Goal: Task Accomplishment & Management: Use online tool/utility

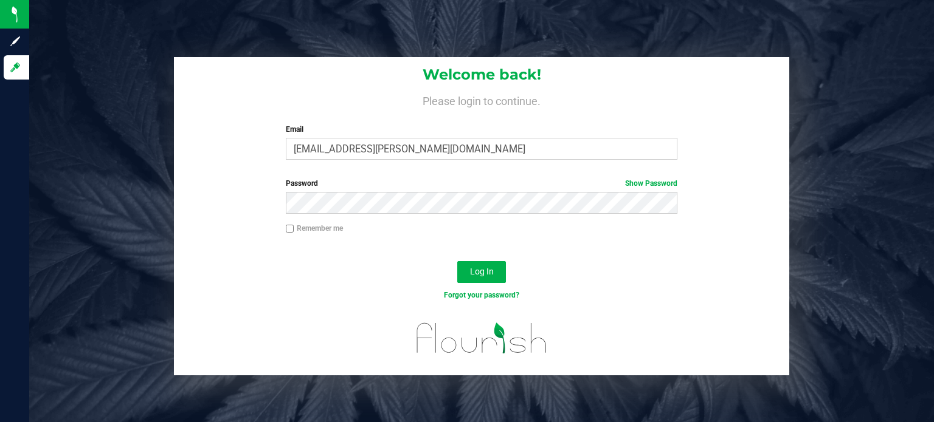
click at [455, 30] on div "Welcome back! Please login to continue. Email [PERSON_NAME][EMAIL_ADDRESS][PERS…" at bounding box center [481, 211] width 904 height 422
click at [486, 275] on span "Log In" at bounding box center [482, 272] width 24 height 10
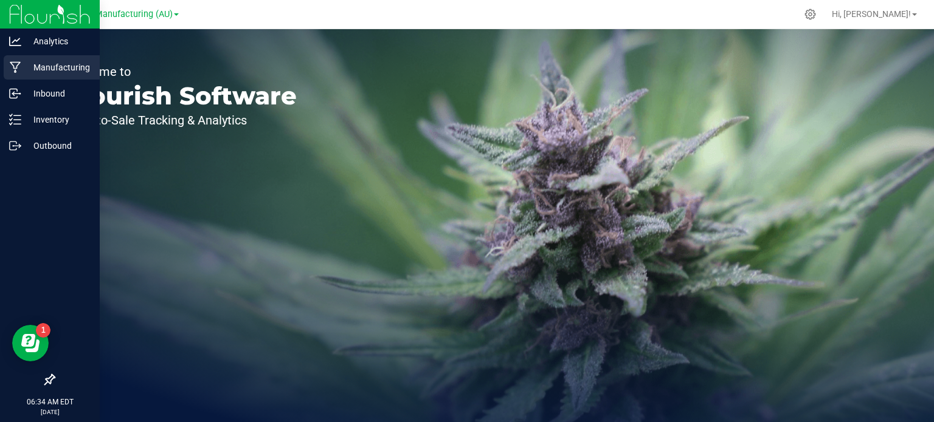
click at [30, 63] on p "Manufacturing" at bounding box center [57, 67] width 73 height 15
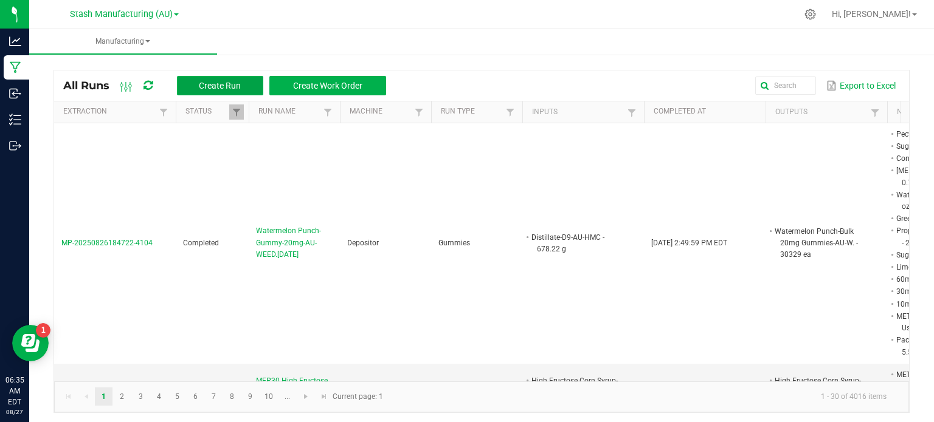
click at [221, 84] on span "Create Run" at bounding box center [220, 86] width 42 height 10
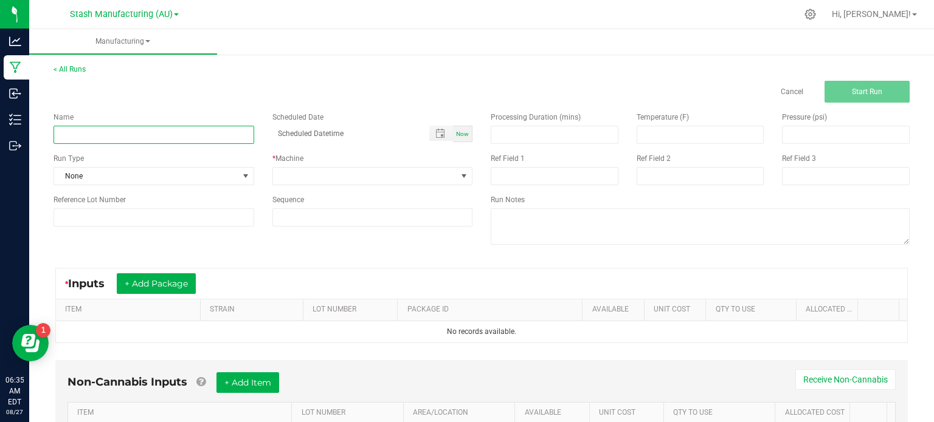
click at [169, 136] on input at bounding box center [153, 135] width 201 height 18
type input "Distillate-D9-43-AU-HMC-8.27.2025"
click at [199, 169] on span "None" at bounding box center [146, 176] width 184 height 17
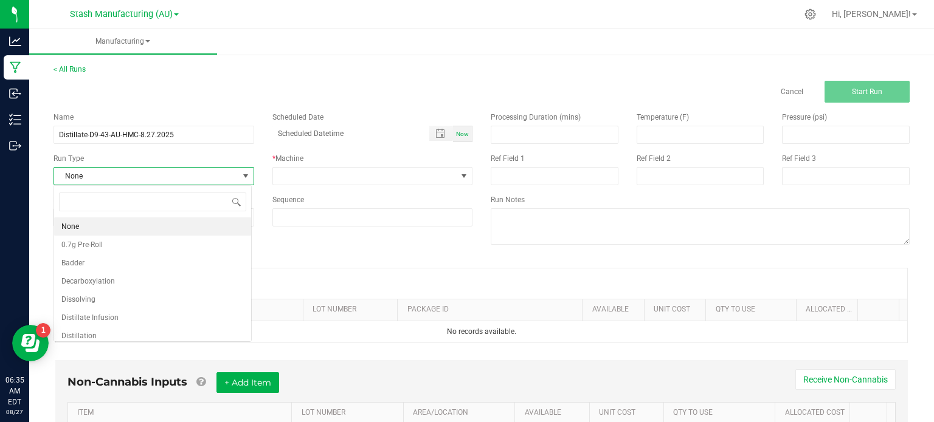
scroll to position [18, 198]
click at [209, 328] on li "Distillation" at bounding box center [152, 336] width 197 height 18
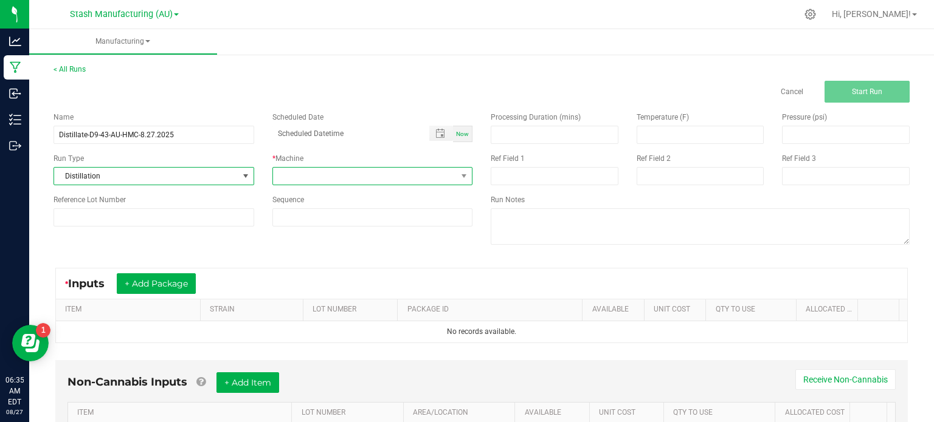
click at [315, 173] on span at bounding box center [365, 176] width 184 height 17
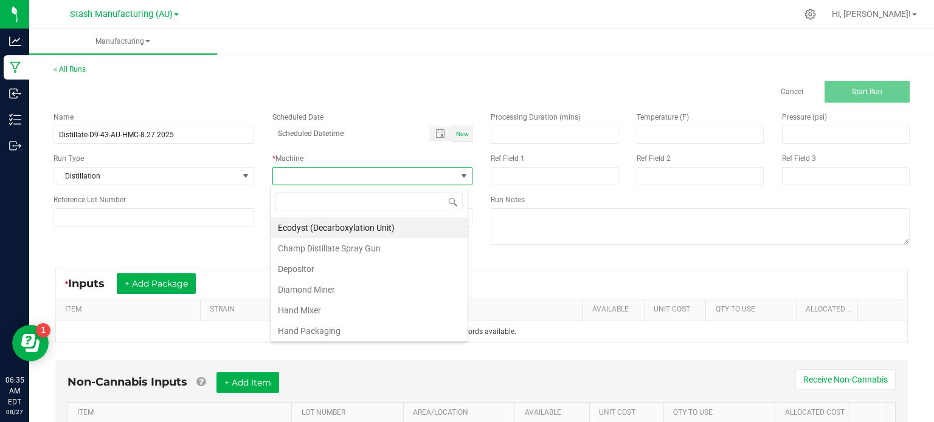
scroll to position [205, 0]
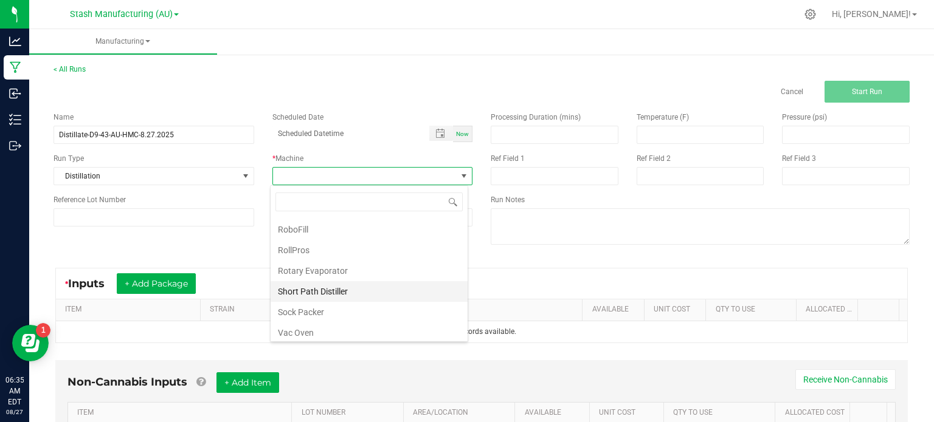
click at [396, 292] on li "Short Path Distiller" at bounding box center [368, 291] width 197 height 21
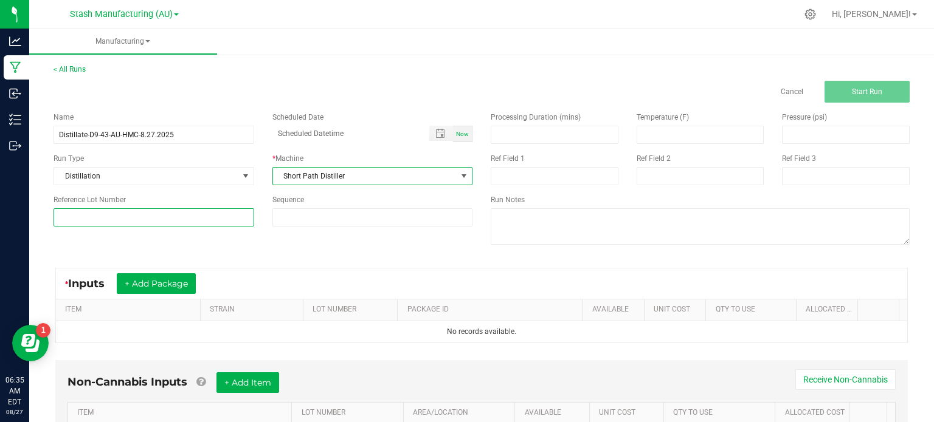
click at [187, 213] on input at bounding box center [153, 217] width 201 height 18
type input "43"
click at [165, 291] on button "+ Add Package" at bounding box center [156, 284] width 79 height 21
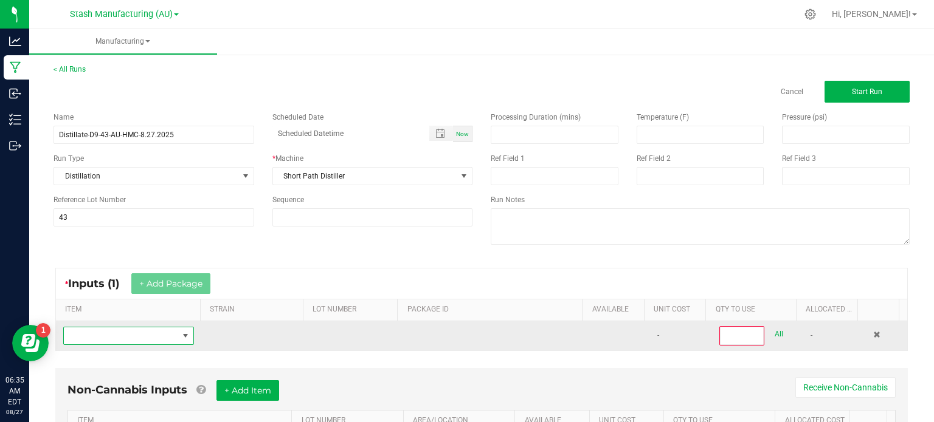
click at [146, 329] on span "NO DATA FOUND" at bounding box center [121, 336] width 114 height 17
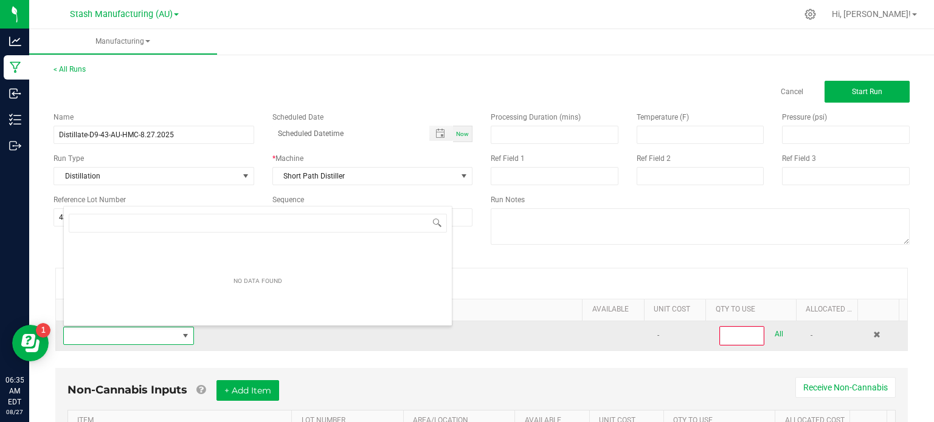
scroll to position [18, 126]
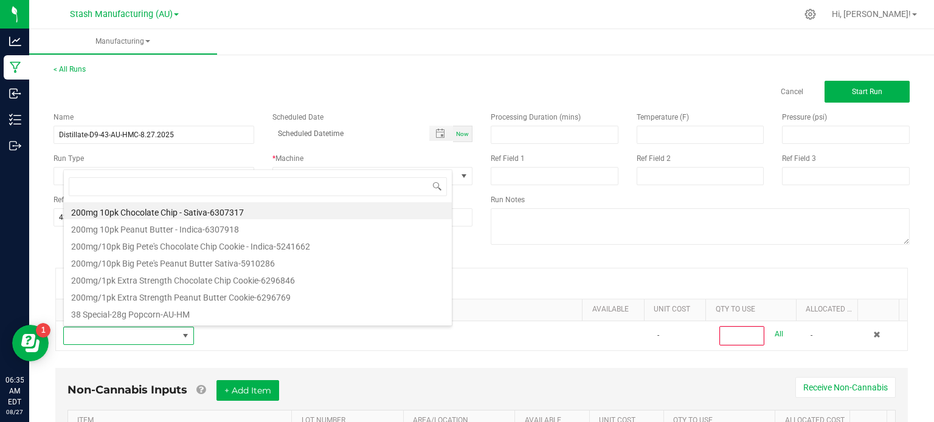
click at [269, 55] on div "< All Runs Cancel Start Run Name Distillate-D9-43-AU-HMC-8.27.2025 Scheduled Da…" at bounding box center [481, 277] width 904 height 450
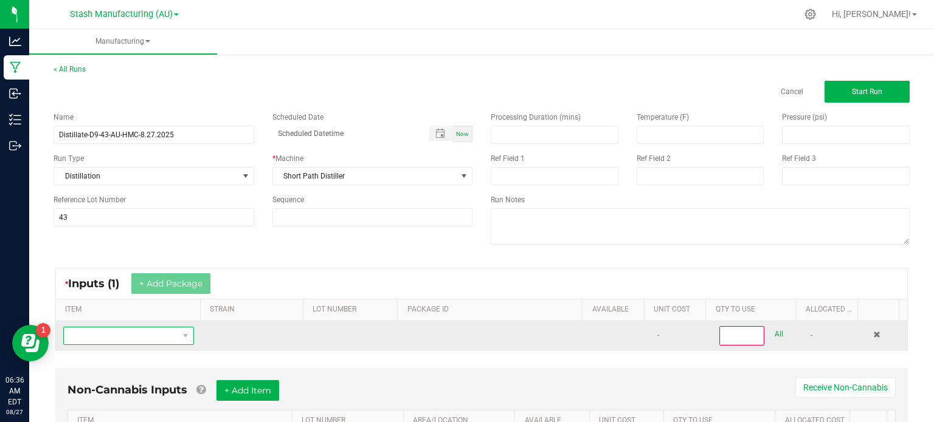
click at [142, 331] on span "NO DATA FOUND" at bounding box center [121, 336] width 114 height 17
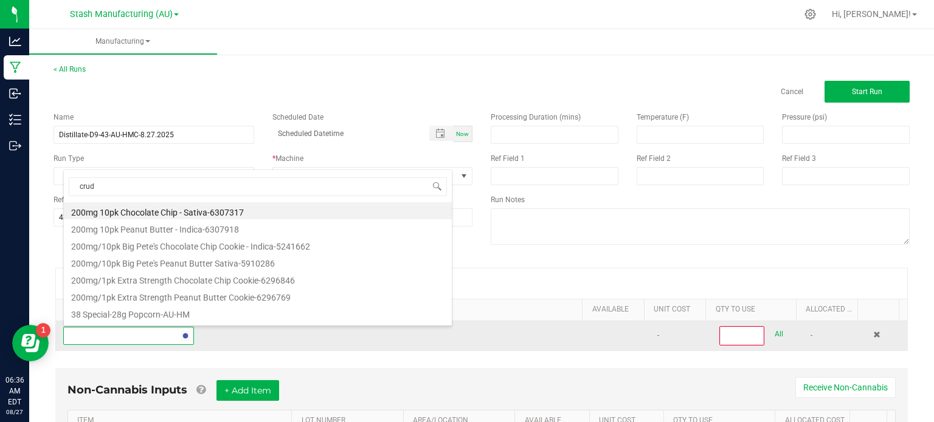
type input "crude"
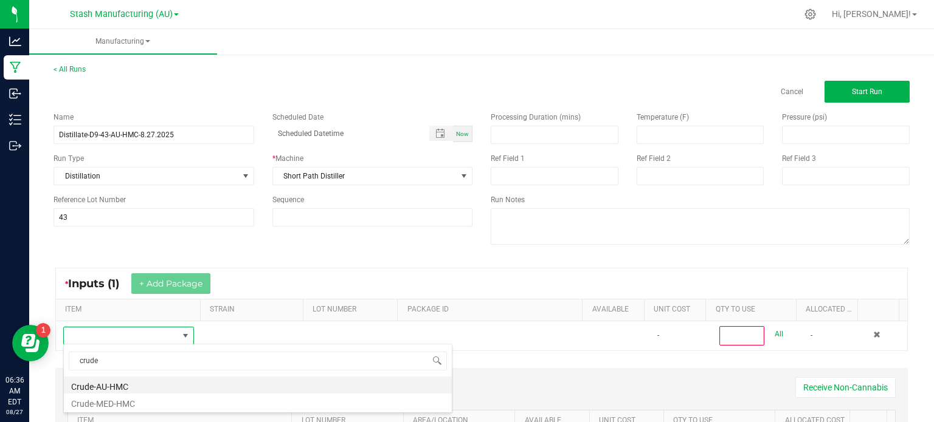
click at [150, 379] on li "Crude-AU-HMC" at bounding box center [258, 385] width 388 height 17
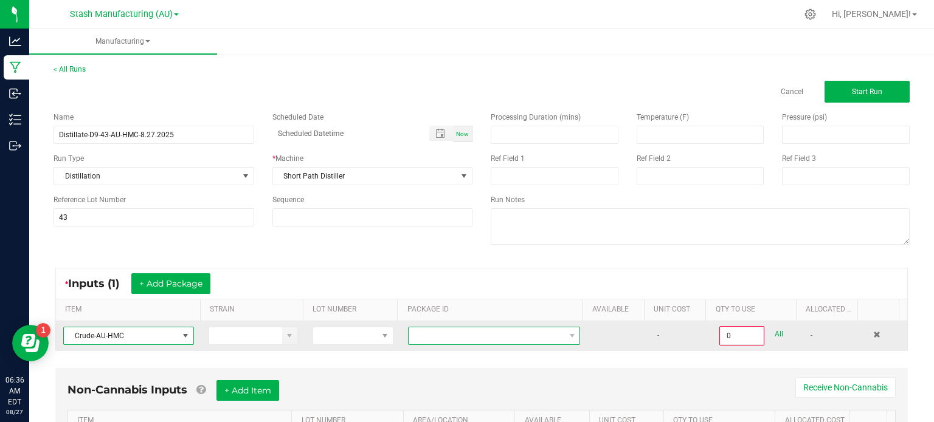
click at [450, 334] on span at bounding box center [486, 336] width 156 height 17
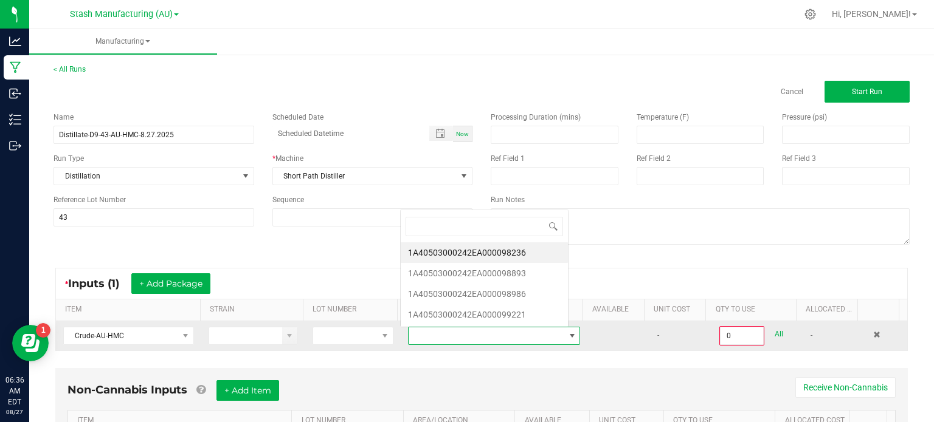
scroll to position [18, 165]
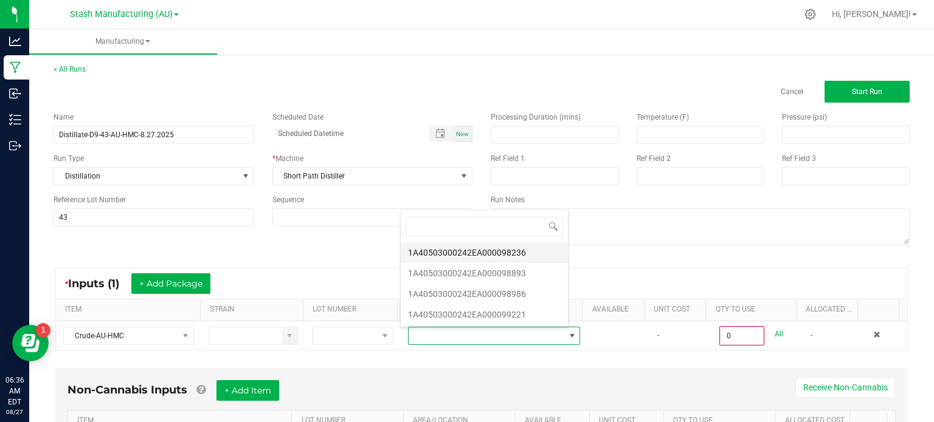
click at [520, 252] on li "1A40503000242EA000098236" at bounding box center [484, 253] width 167 height 21
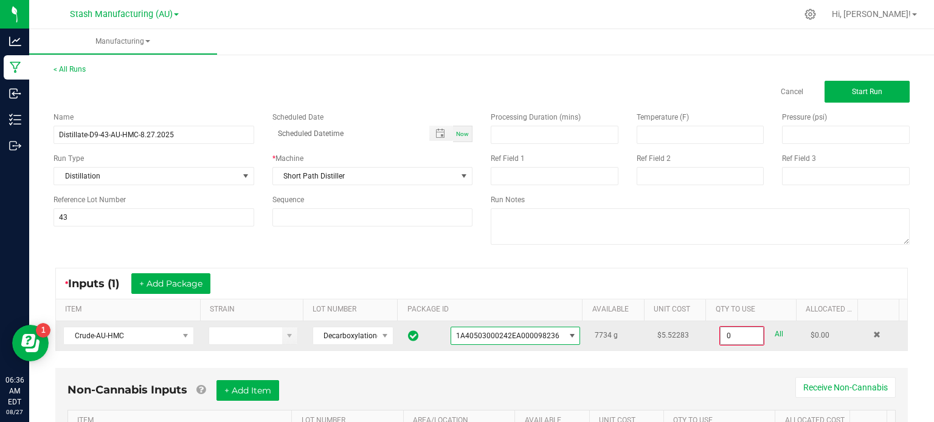
click at [729, 332] on input "0" at bounding box center [741, 336] width 43 height 17
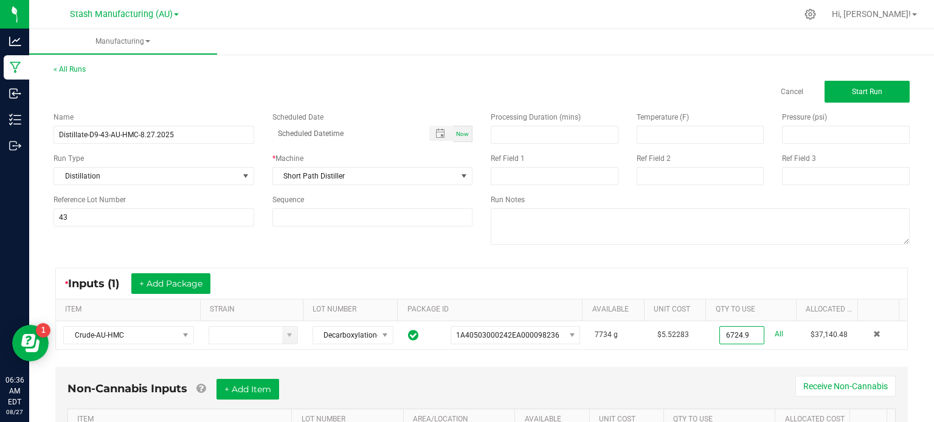
type input "6724.9000 g"
click at [729, 354] on div "* Inputs (1) + Add Package ITEM STRAIN LOT NUMBER PACKAGE ID AVAILABLE Unit Cos…" at bounding box center [481, 309] width 874 height 104
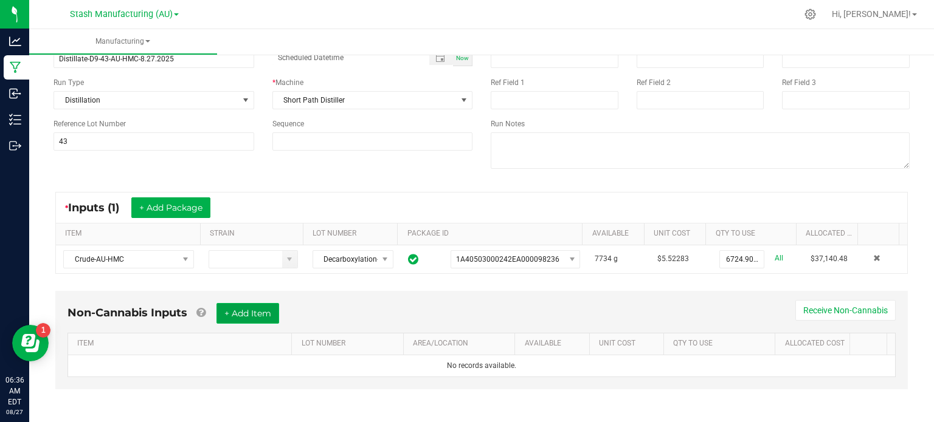
click at [237, 307] on button "+ Add Item" at bounding box center [247, 313] width 63 height 21
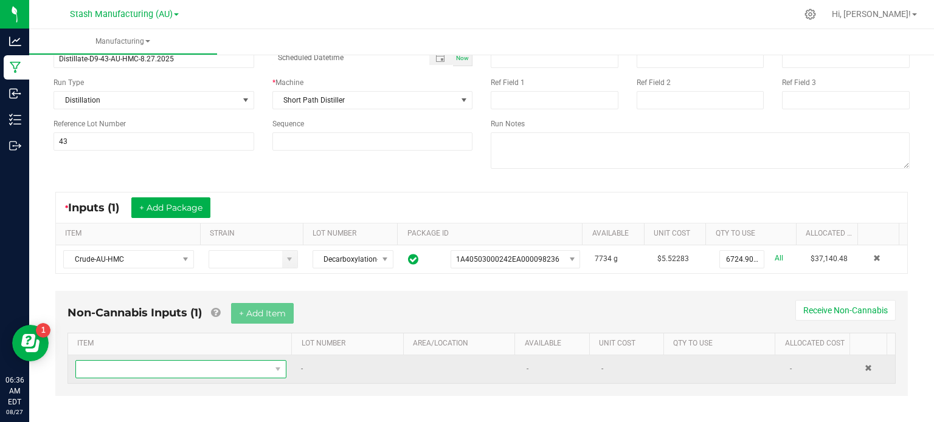
click at [211, 371] on span "NO DATA FOUND" at bounding box center [173, 369] width 195 height 17
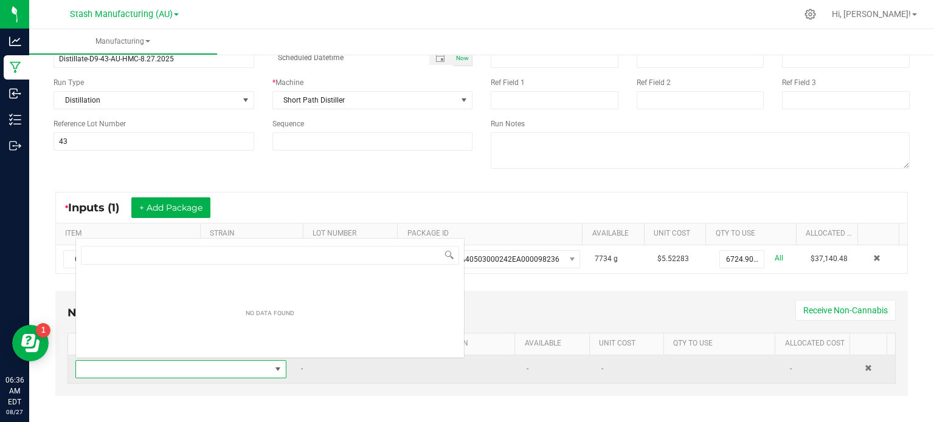
scroll to position [18, 203]
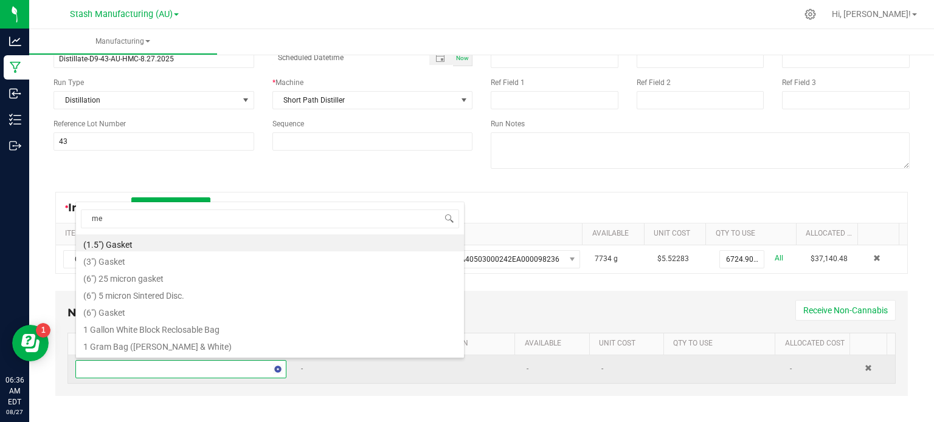
type input "met"
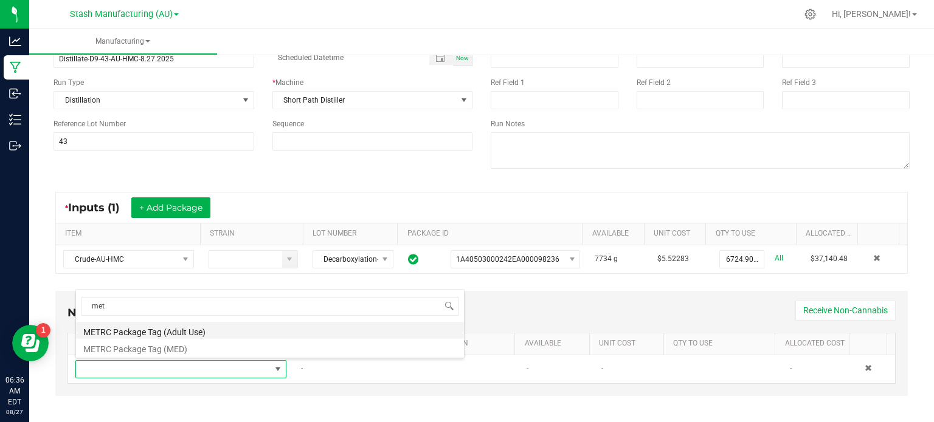
click at [173, 334] on li "METRC Package Tag (Adult Use)" at bounding box center [270, 330] width 388 height 17
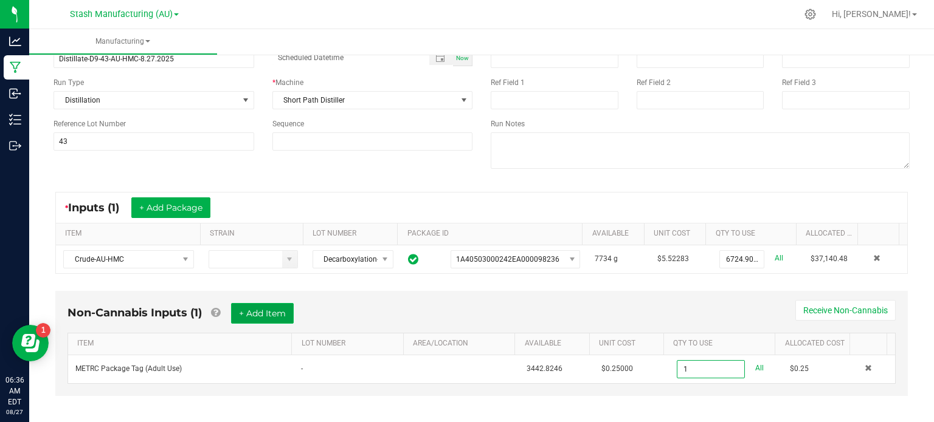
type input "1 ea"
click at [252, 320] on button "+ Add Item" at bounding box center [262, 313] width 63 height 21
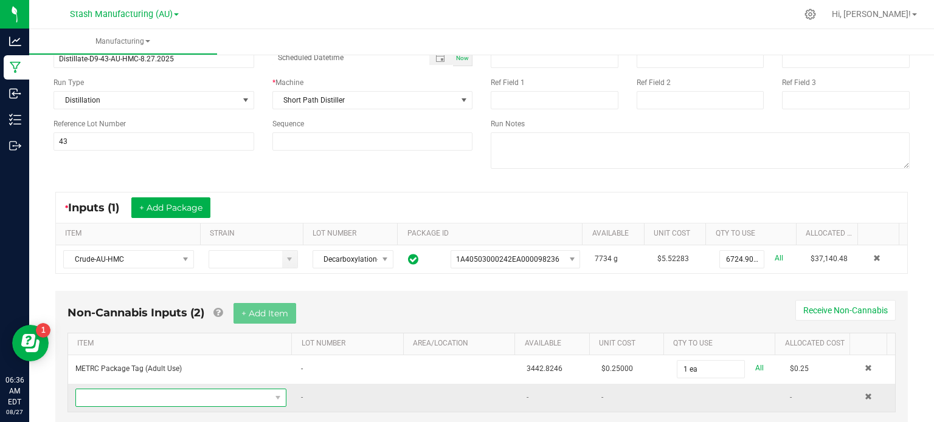
click at [233, 396] on span "NO DATA FOUND" at bounding box center [173, 398] width 195 height 17
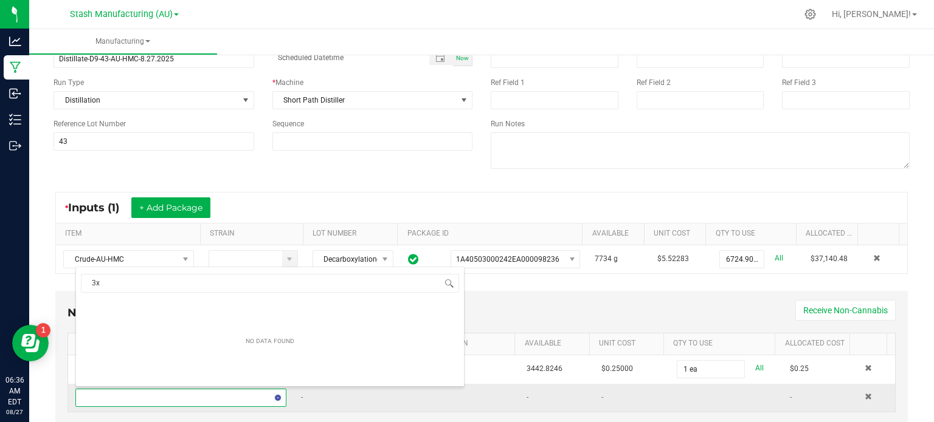
type input "3x1"
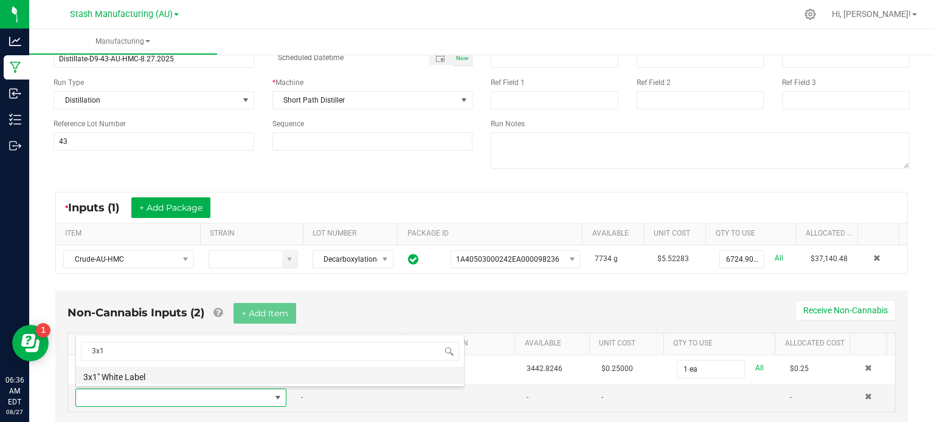
click at [135, 379] on li "3x1" White Label" at bounding box center [270, 375] width 388 height 17
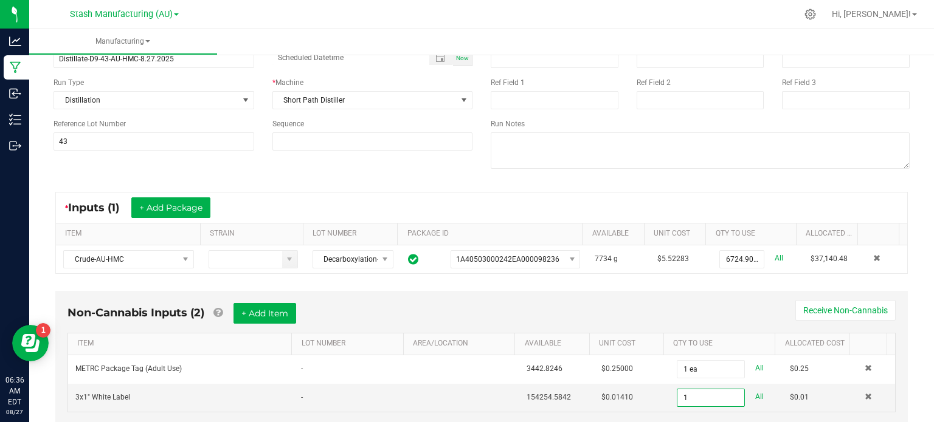
type input "1 ea"
click at [535, 308] on div "Non-Cannabis Inputs (2) + Add Item Receive Non-Cannabis" at bounding box center [481, 318] width 828 height 30
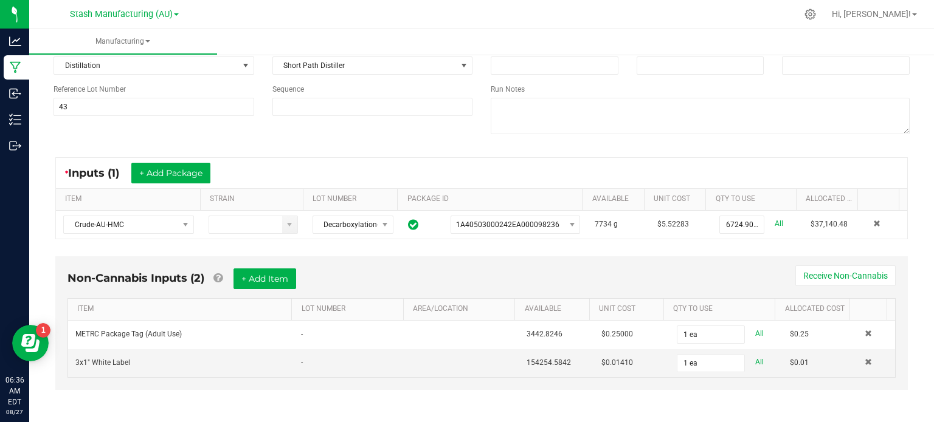
scroll to position [0, 0]
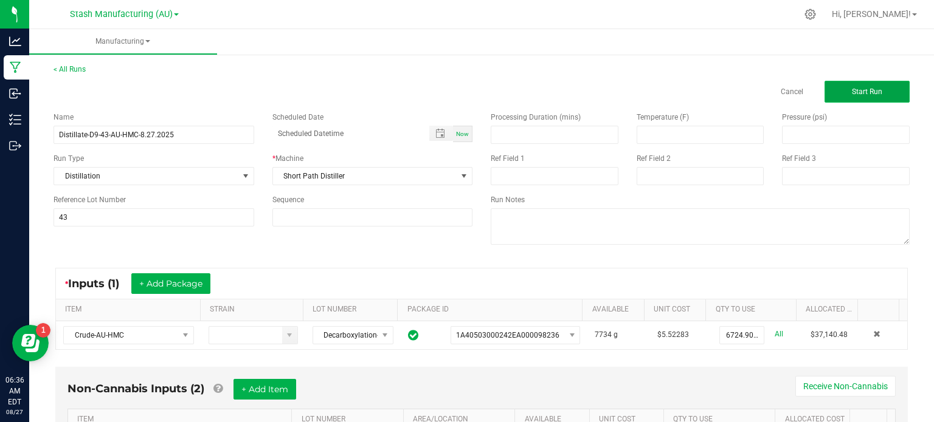
click at [854, 94] on span "Start Run" at bounding box center [867, 92] width 30 height 9
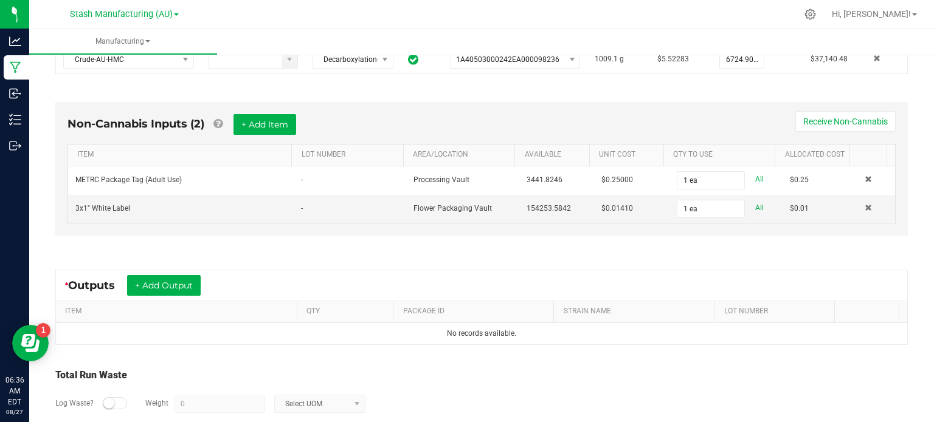
scroll to position [314, 0]
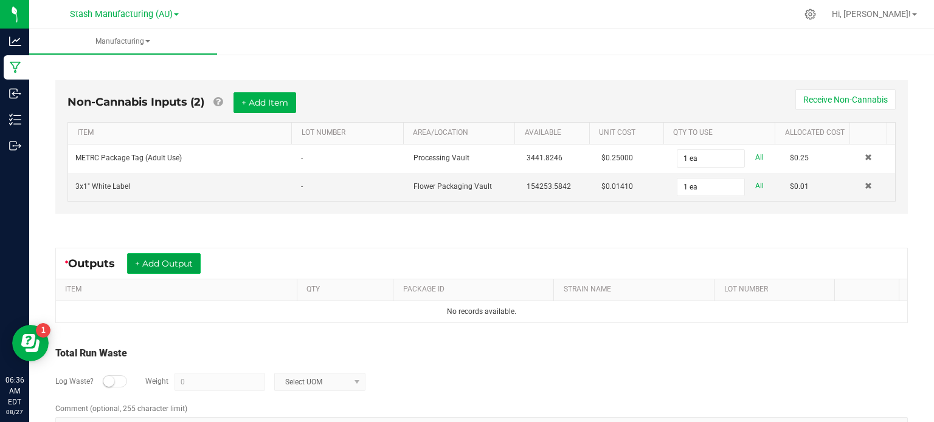
click at [153, 267] on button "+ Add Output" at bounding box center [164, 263] width 74 height 21
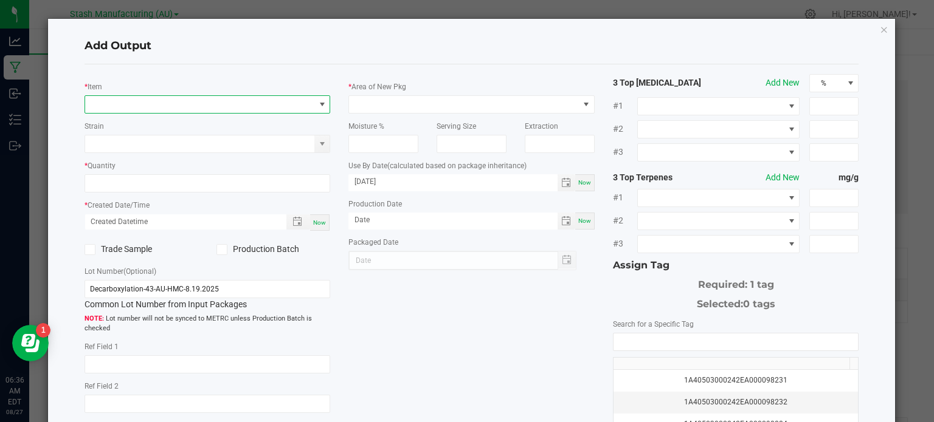
click at [183, 104] on span "NO DATA FOUND" at bounding box center [200, 104] width 230 height 17
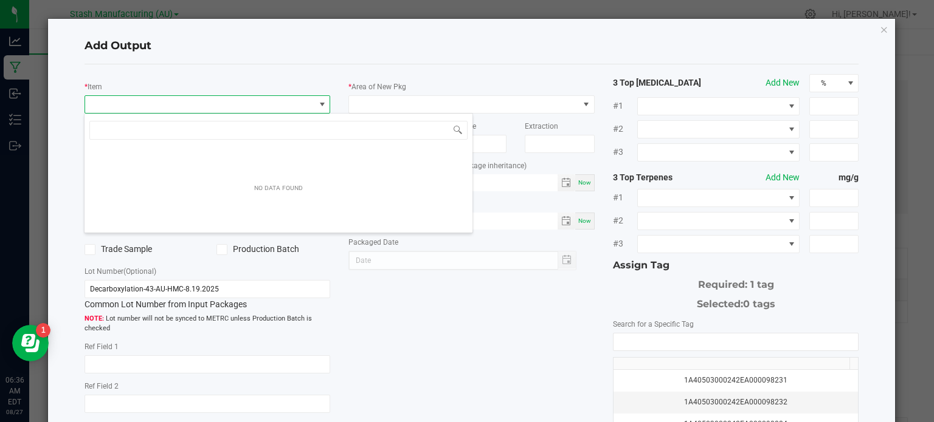
scroll to position [18, 243]
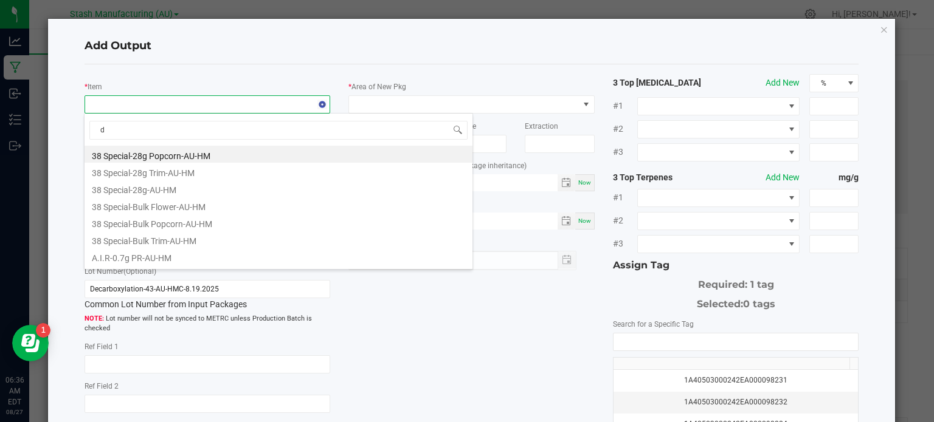
type input "d9"
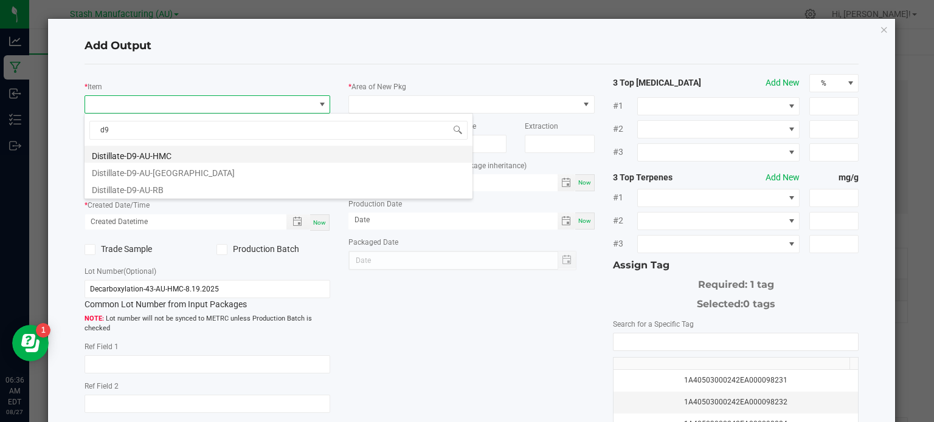
click at [182, 153] on li "Distillate-D9-AU-HMC" at bounding box center [278, 154] width 388 height 17
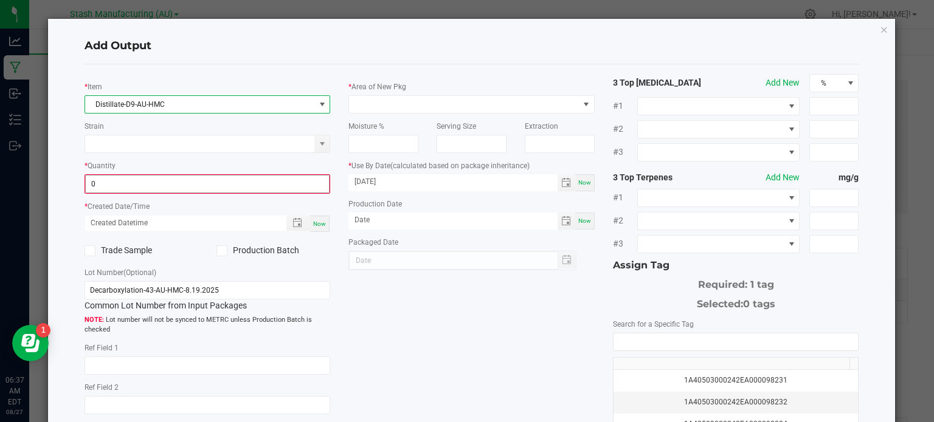
click at [185, 182] on input "0" at bounding box center [208, 184] width 244 height 17
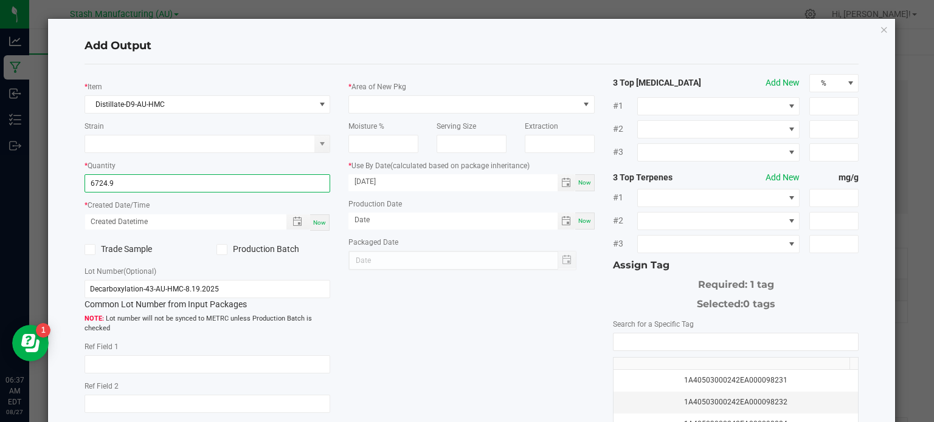
type input "6724.9000 g"
click at [319, 228] on div "Now" at bounding box center [319, 223] width 19 height 16
type input "[DATE] 6:37 AM"
type input "[DATE]"
click at [218, 250] on icon at bounding box center [222, 250] width 8 height 0
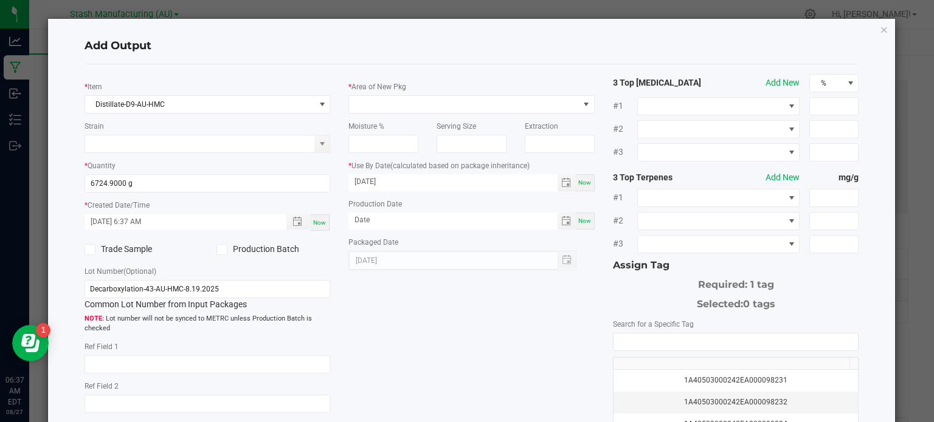
click at [0, 0] on input "Production Batch" at bounding box center [0, 0] width 0 height 0
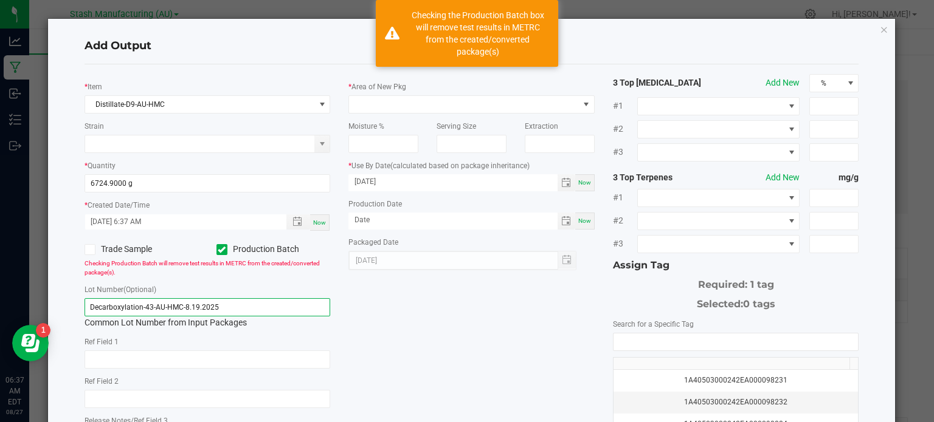
click at [235, 304] on input "Decarboxylation-43-AU-HMC-8.19.2025" at bounding box center [207, 307] width 246 height 18
type input "D"
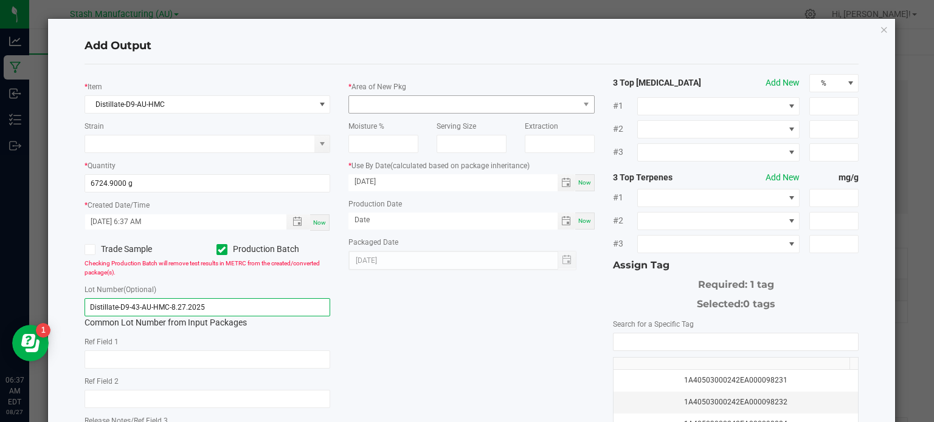
type input "Distillate-D9-43-AU-HMC-8.27.2025"
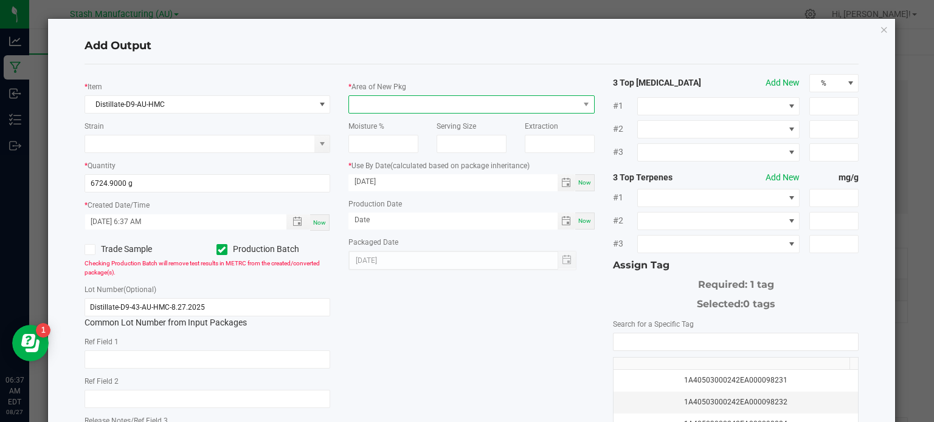
click at [396, 112] on span at bounding box center [464, 104] width 230 height 17
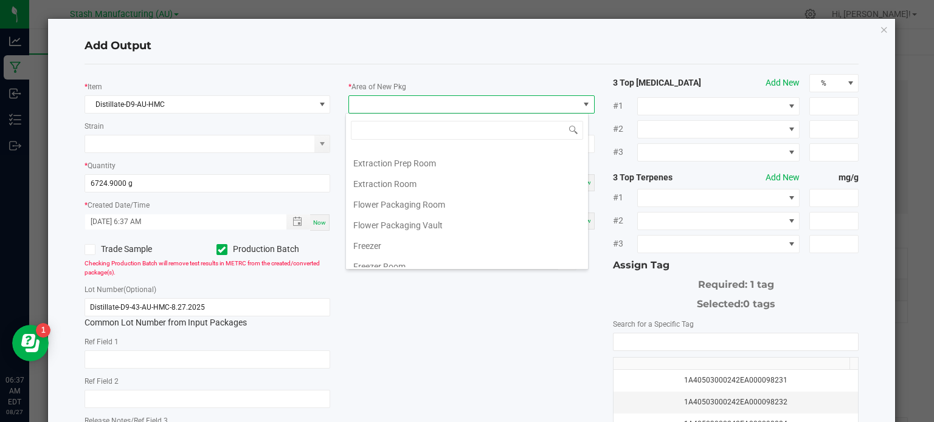
scroll to position [27, 0]
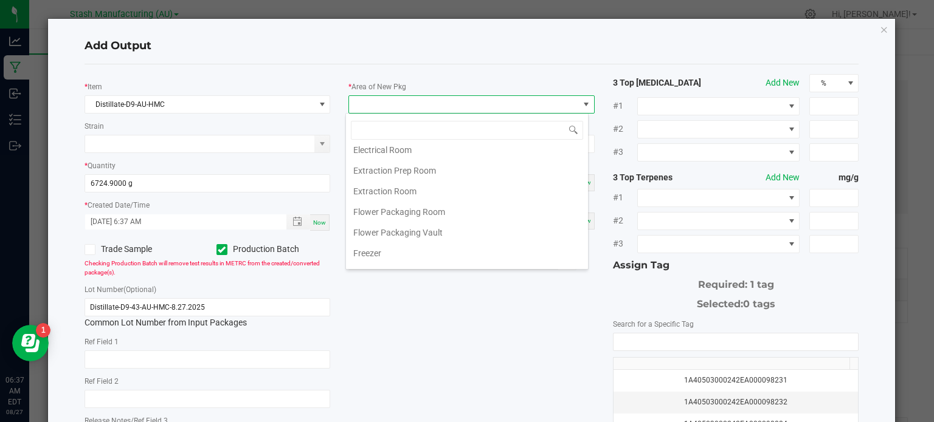
click at [584, 269] on div "[DATE]" at bounding box center [471, 260] width 246 height 19
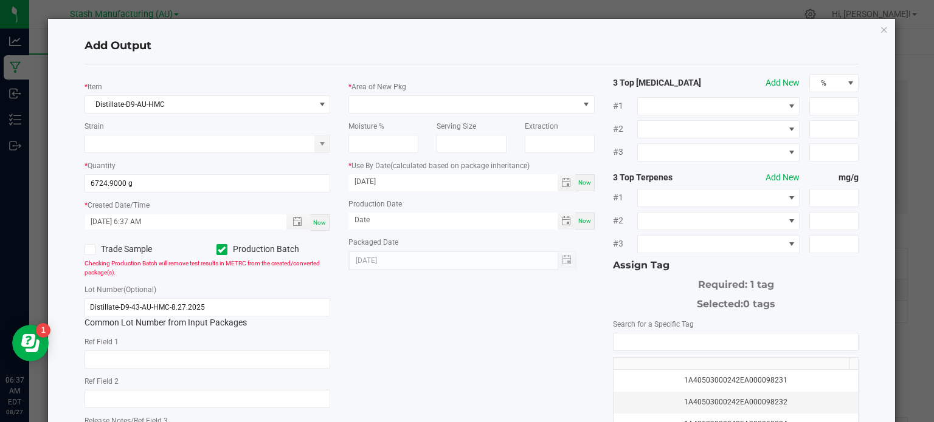
click at [584, 269] on div "[DATE]" at bounding box center [471, 260] width 246 height 19
click at [584, 103] on span at bounding box center [586, 105] width 10 height 10
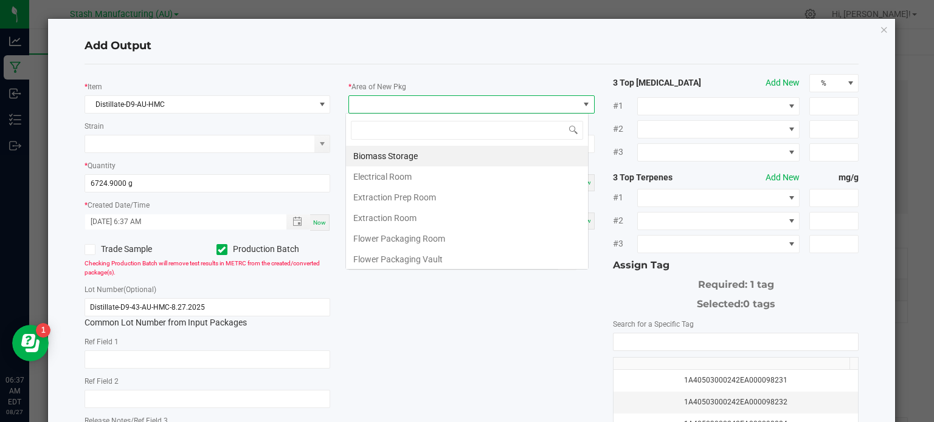
scroll to position [18, 243]
click at [584, 103] on span at bounding box center [586, 105] width 10 height 10
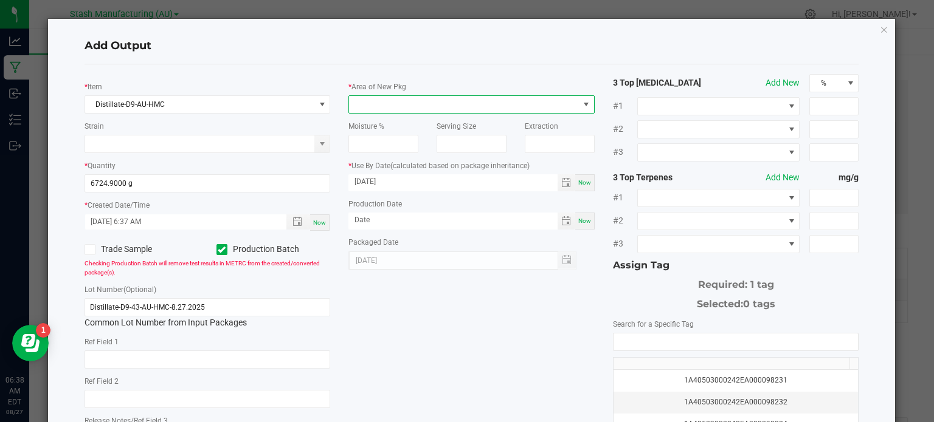
click at [580, 109] on span at bounding box center [586, 104] width 15 height 17
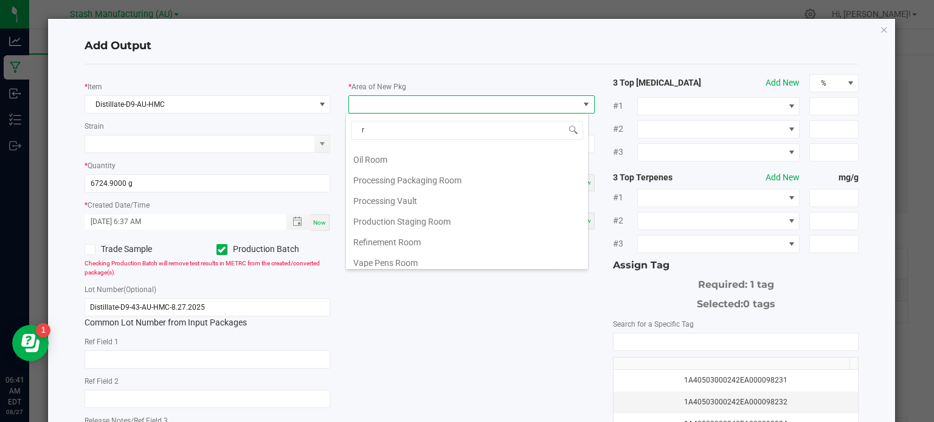
scroll to position [0, 0]
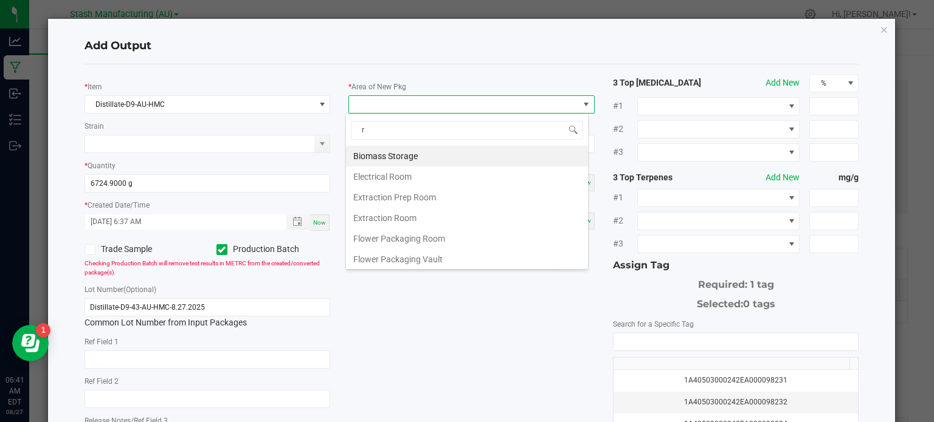
type input "re"
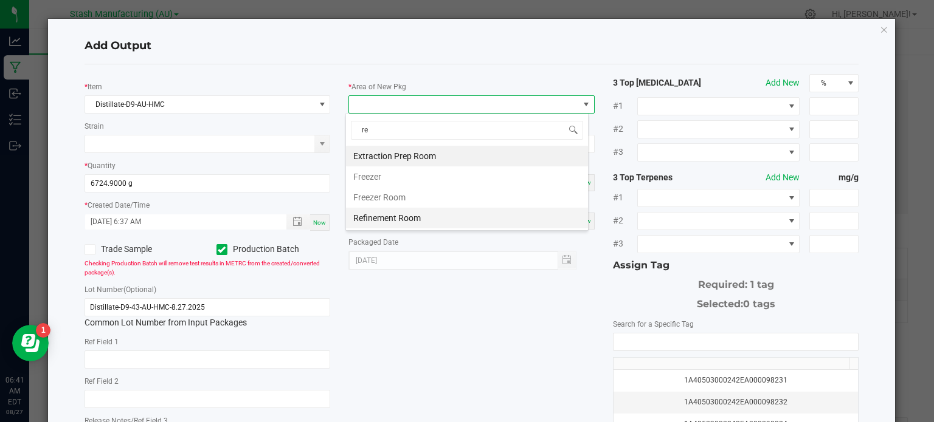
click at [384, 221] on li "Refinement Room" at bounding box center [467, 218] width 242 height 21
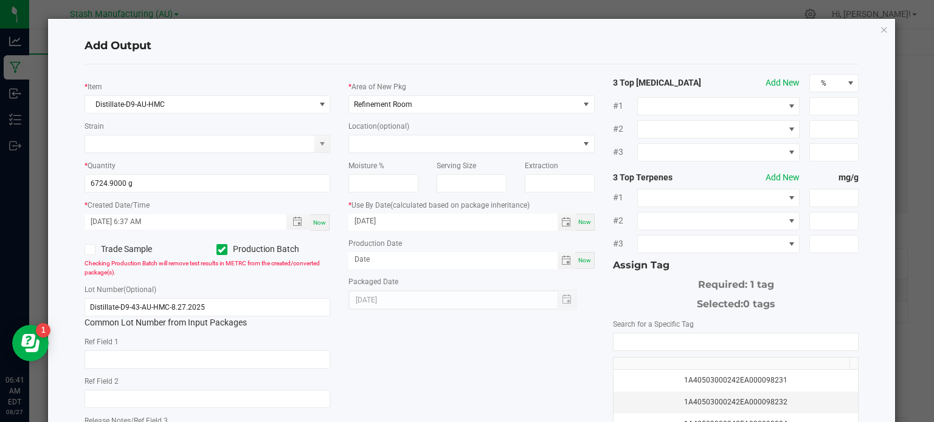
click at [454, 25] on div "Add Output * Item Distillate-D9-AU-HMC Strain * Quantity 6724.9000 g * Created …" at bounding box center [471, 290] width 847 height 543
click at [472, 339] on div "* Item Distillate-D9-AU-HMC Strain * Quantity 6724.9000 g * Created Date/Time […" at bounding box center [471, 292] width 793 height 436
click at [578, 263] on span "Now" at bounding box center [584, 260] width 13 height 7
type input "[DATE]"
click at [368, 218] on input "[DATE]" at bounding box center [452, 221] width 209 height 15
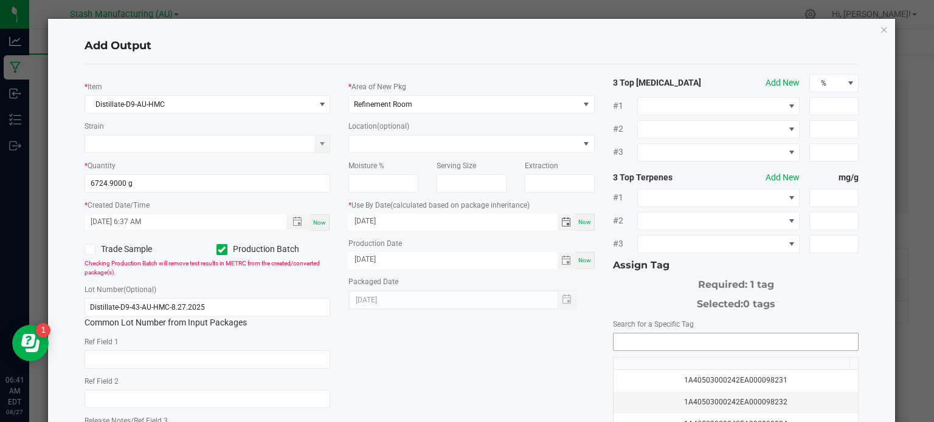
type input "[DATE]"
click at [759, 345] on input "NO DATA FOUND" at bounding box center [735, 342] width 245 height 17
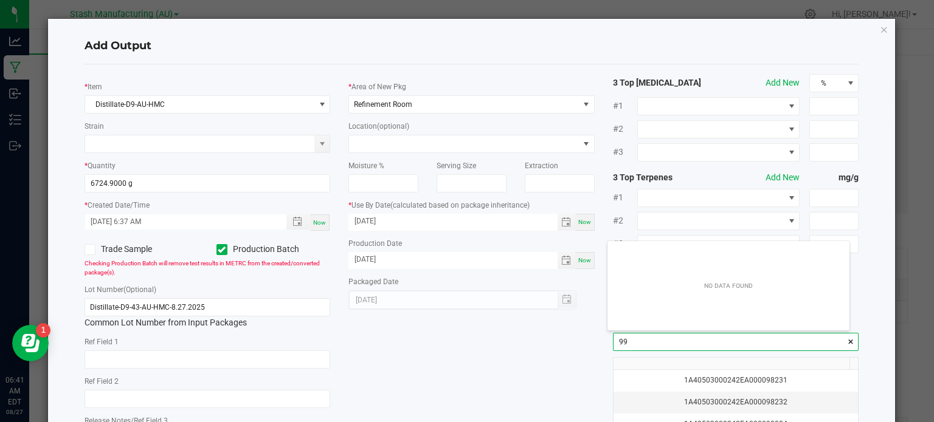
scroll to position [17, 243]
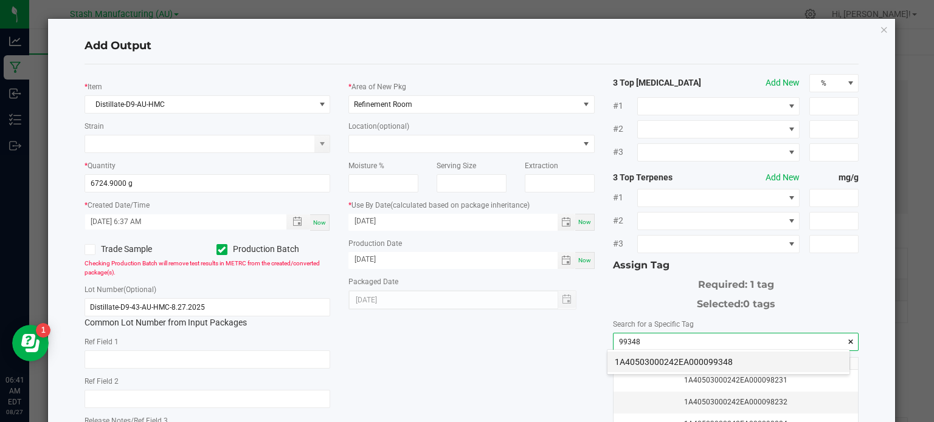
click at [759, 357] on li "1A40503000242EA000099348" at bounding box center [728, 362] width 242 height 21
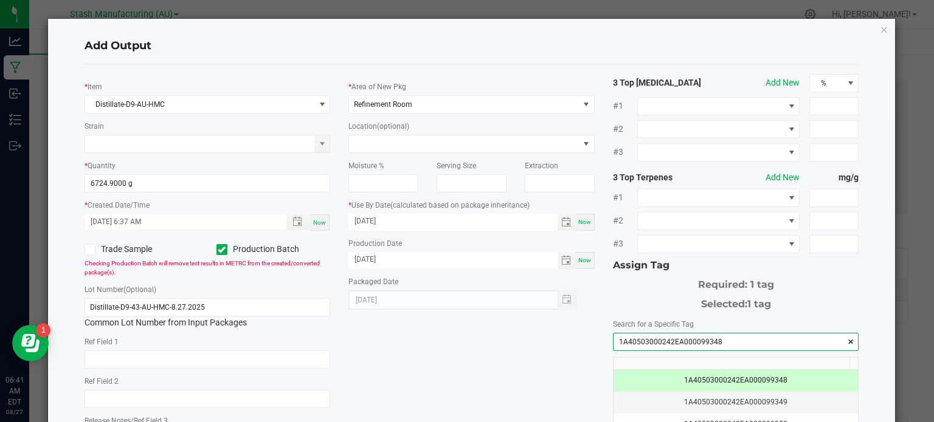
type input "1A40503000242EA000099348"
click at [501, 347] on div "* Item Distillate-D9-AU-HMC Strain * Quantity 6724.9000 g * Created Date/Time […" at bounding box center [471, 292] width 793 height 436
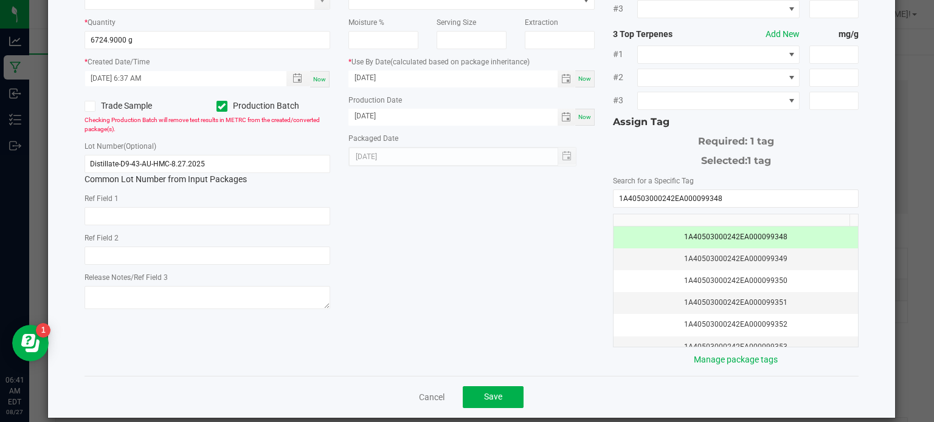
scroll to position [156, 0]
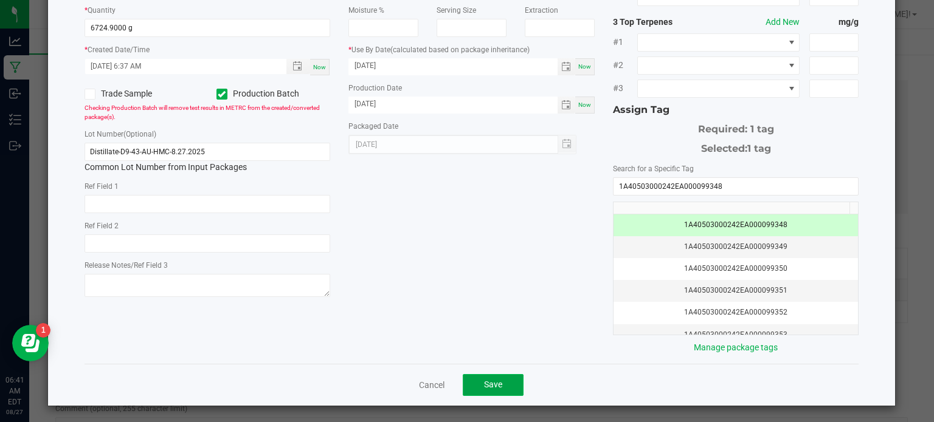
click at [500, 378] on button "Save" at bounding box center [493, 385] width 61 height 22
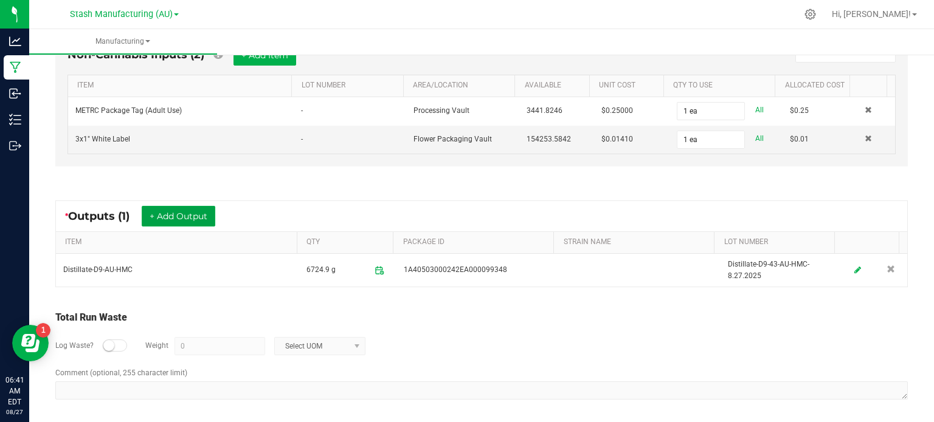
scroll to position [0, 0]
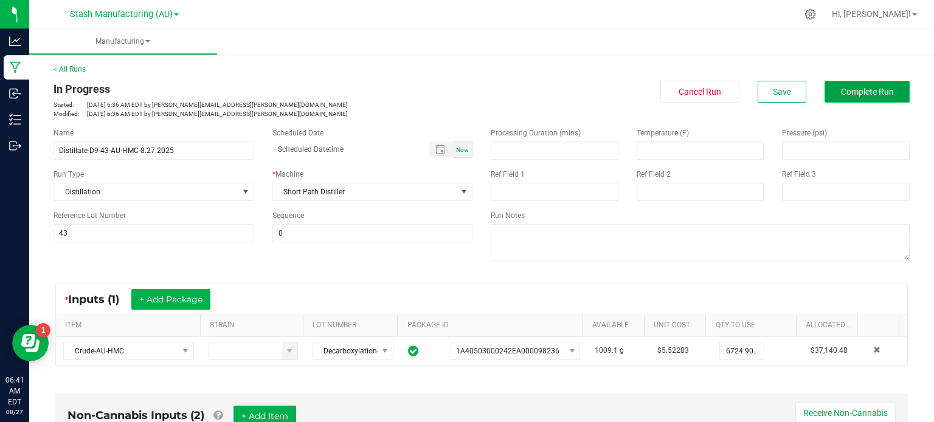
click at [835, 84] on button "Complete Run" at bounding box center [866, 92] width 85 height 22
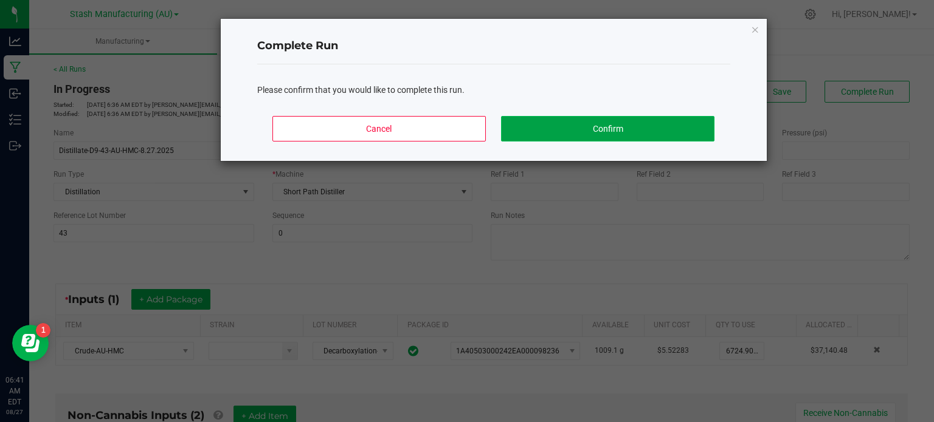
click at [615, 135] on button "Confirm" at bounding box center [607, 129] width 213 height 26
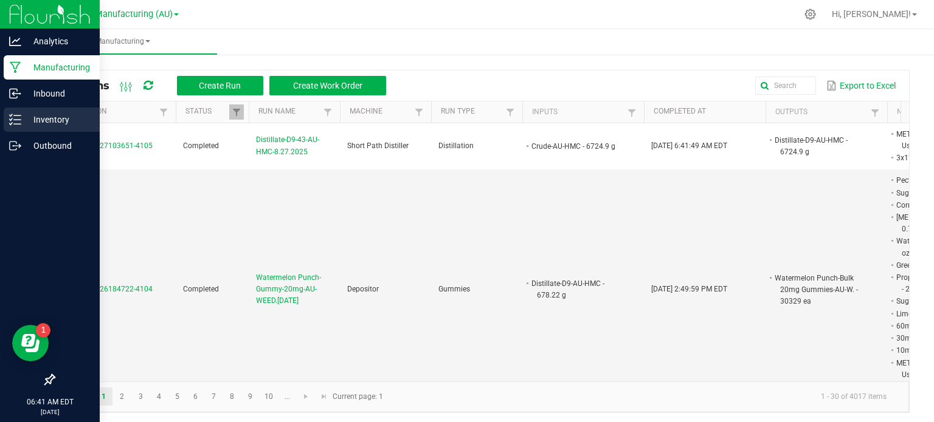
click at [22, 120] on p "Inventory" at bounding box center [57, 119] width 73 height 15
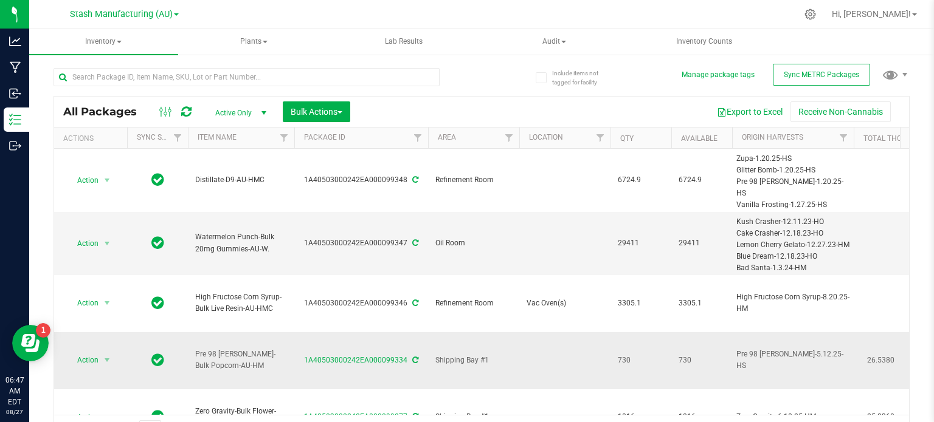
click at [304, 332] on td "1A40503000242EA000099334" at bounding box center [361, 360] width 134 height 57
